Goal: Transaction & Acquisition: Purchase product/service

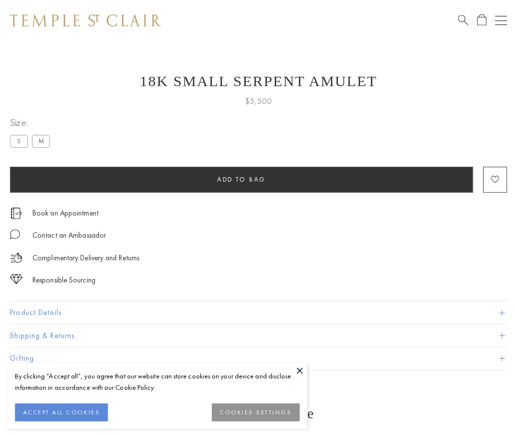
scroll to position [16, 0]
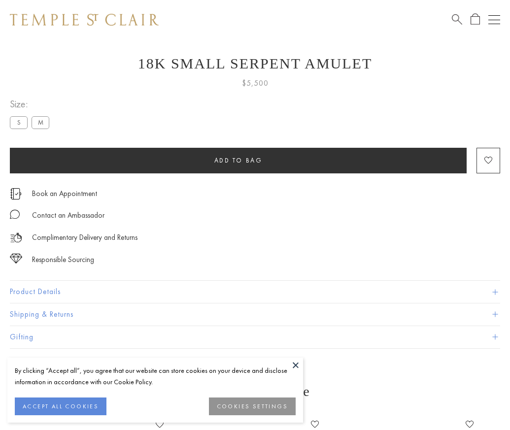
click at [238, 160] on span "Add to bag" at bounding box center [238, 160] width 48 height 8
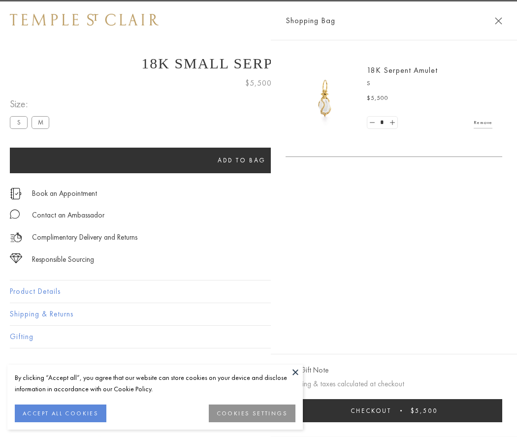
click at [402, 411] on span "submit" at bounding box center [400, 410] width 1 height 1
